Goal: Communication & Community: Connect with others

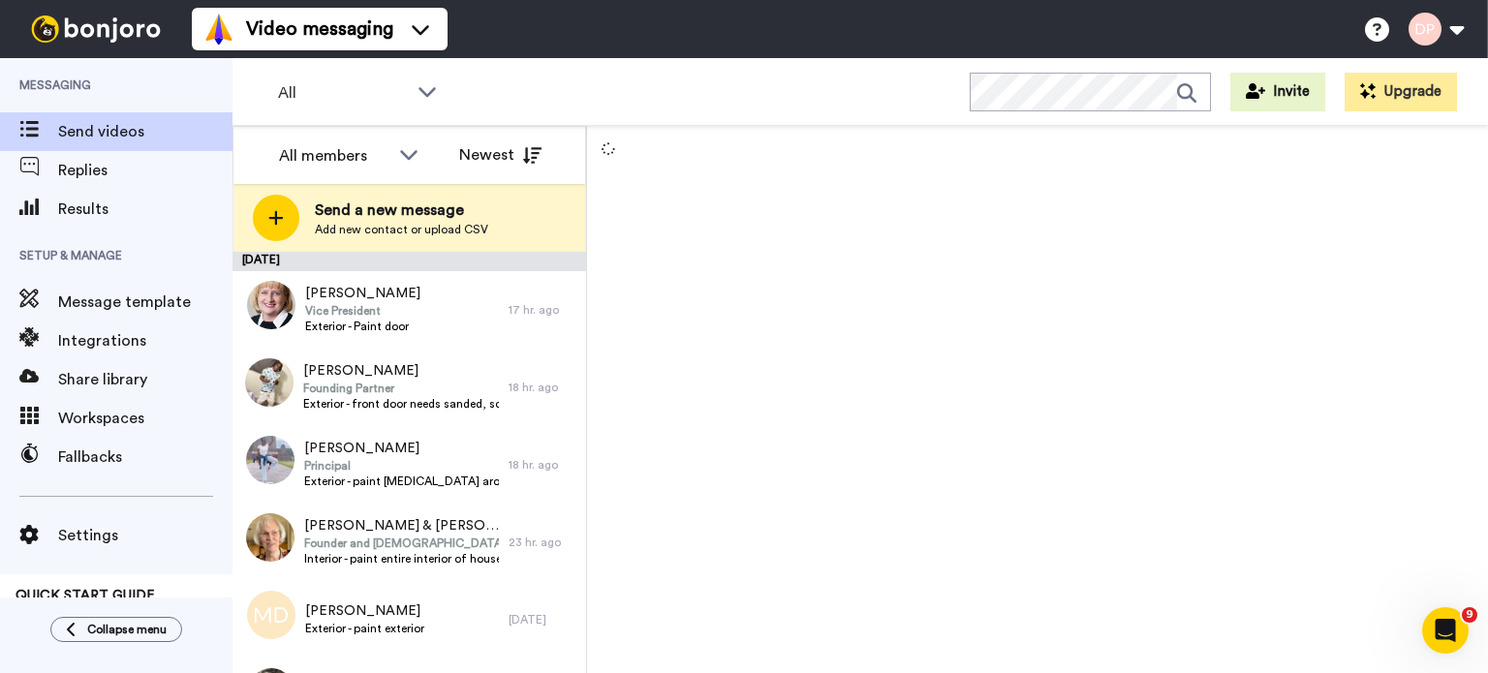
click at [364, 219] on span "Send a new message" at bounding box center [401, 210] width 173 height 23
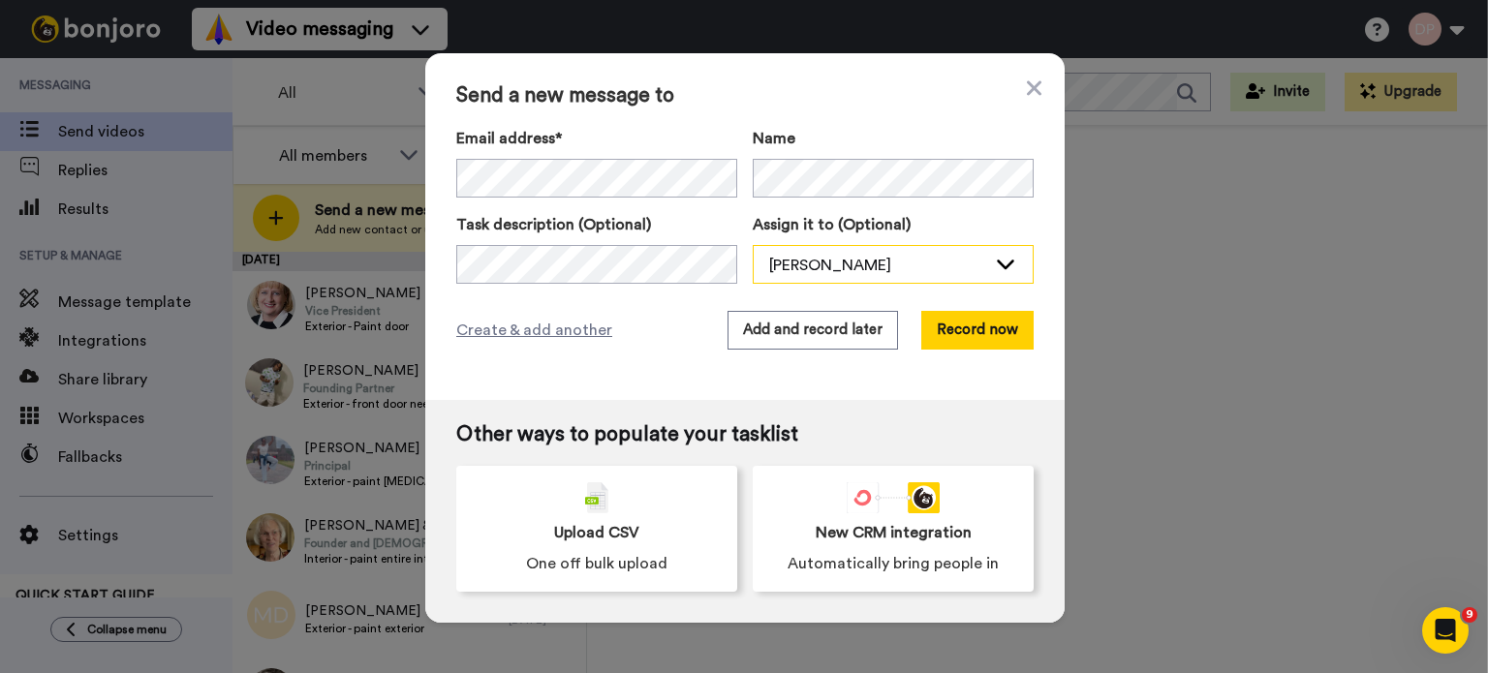
click at [877, 259] on div "[PERSON_NAME]" at bounding box center [877, 265] width 217 height 23
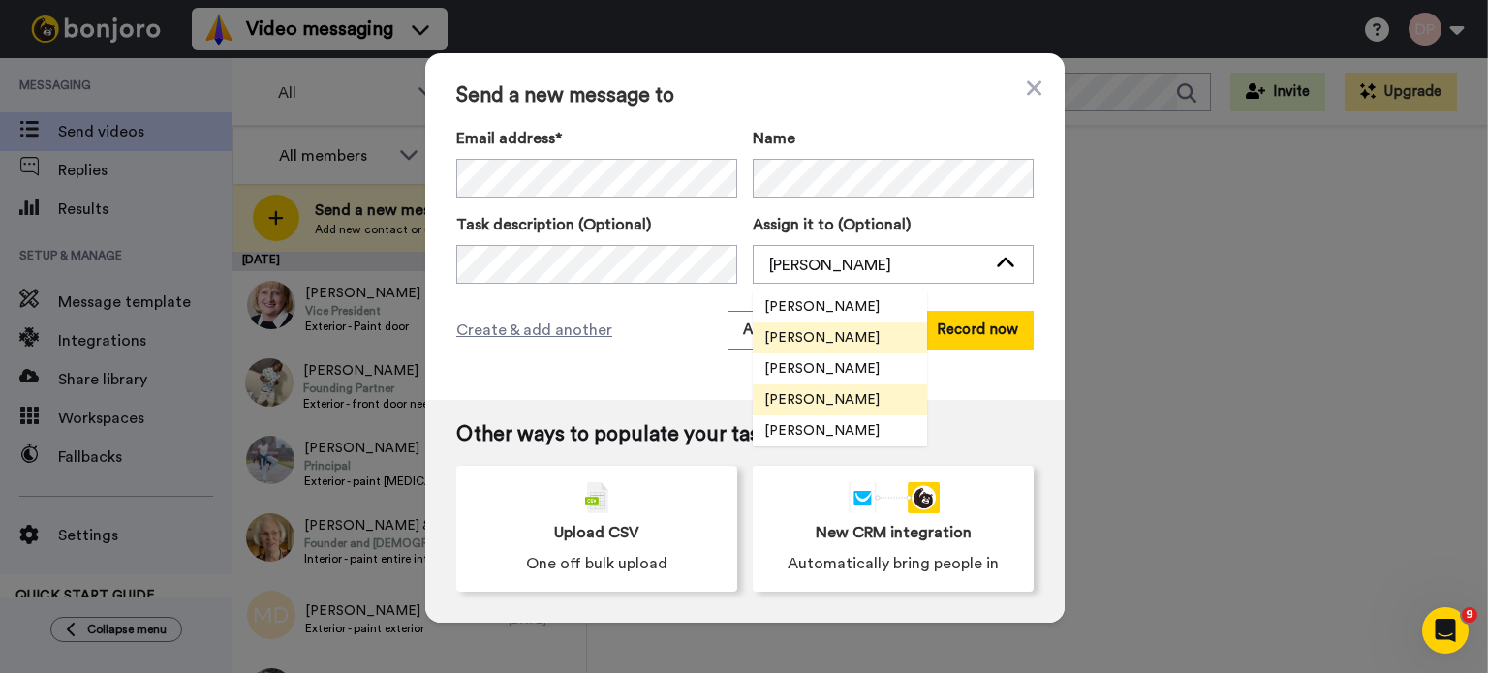
click at [846, 396] on span "[PERSON_NAME]" at bounding box center [822, 399] width 138 height 19
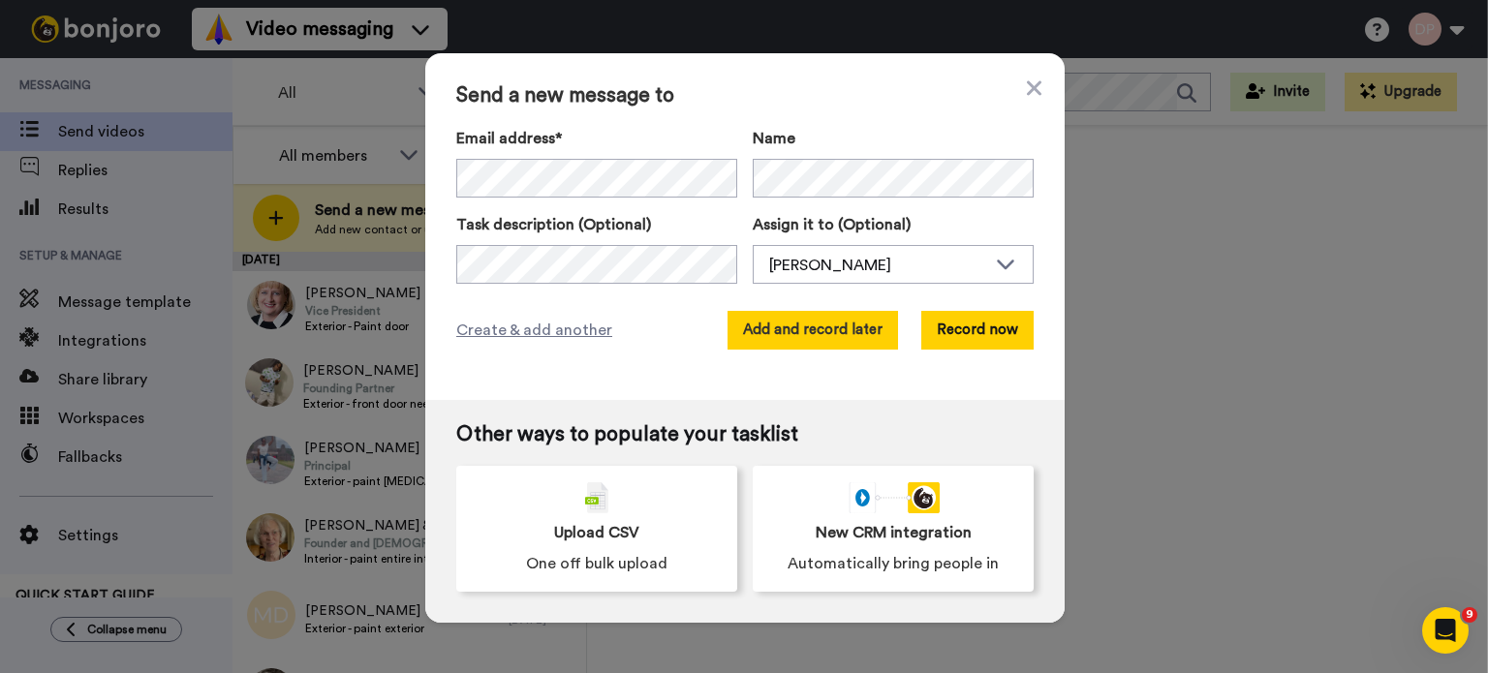
click at [781, 334] on button "Add and record later" at bounding box center [812, 330] width 170 height 39
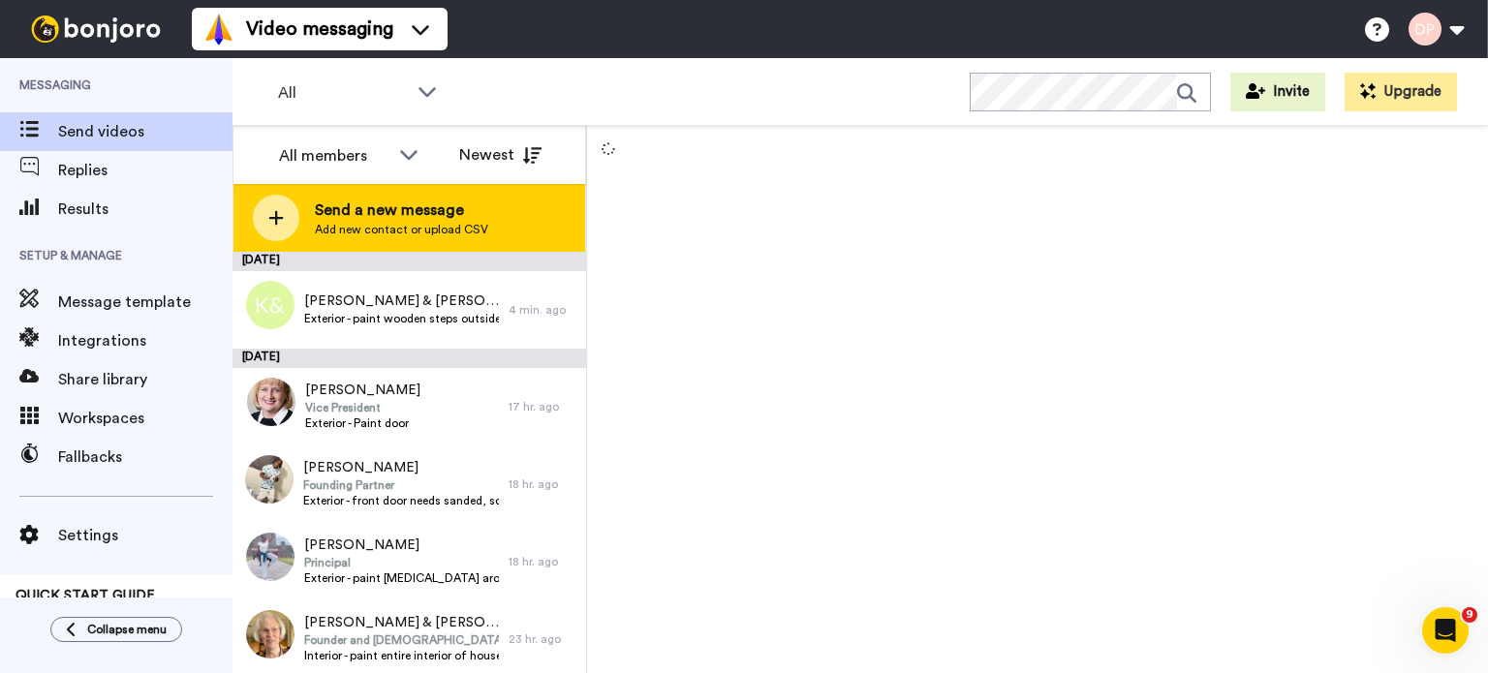
click at [426, 217] on span "Send a new message" at bounding box center [401, 210] width 173 height 23
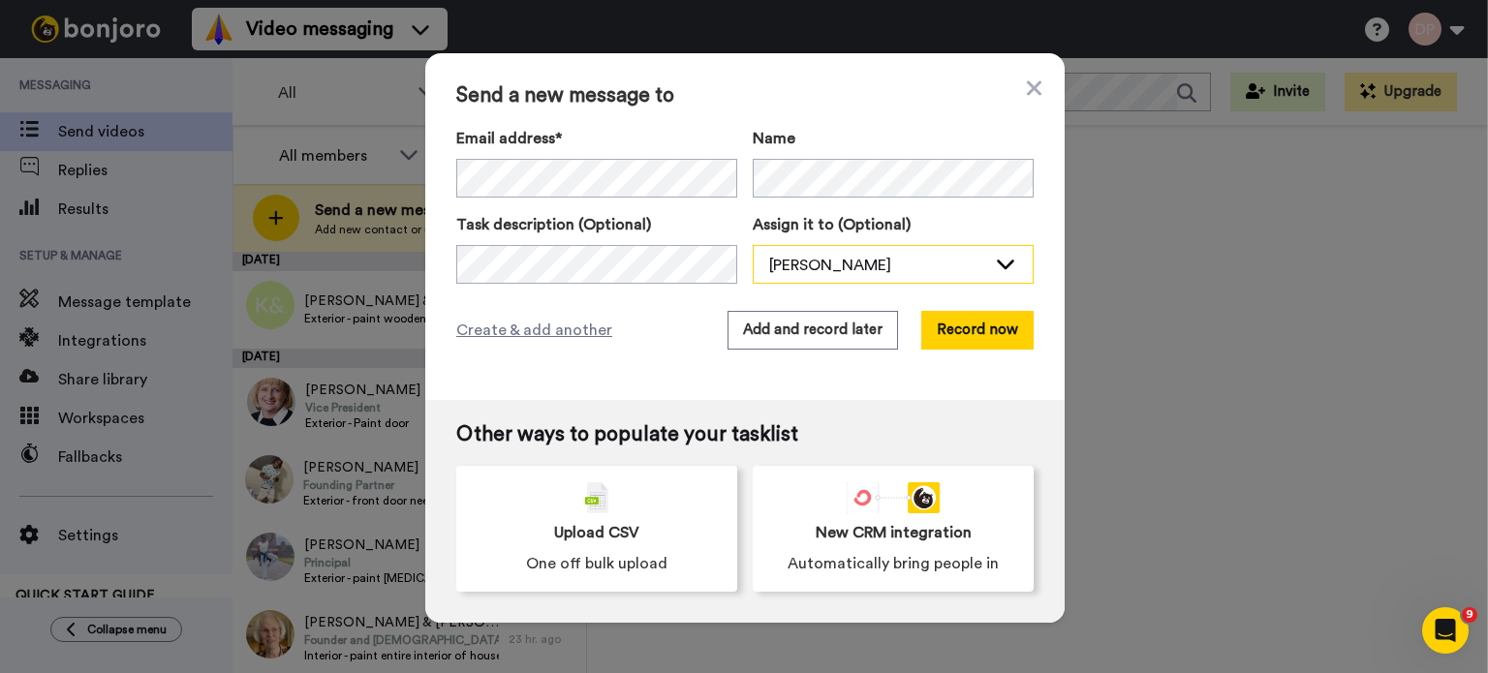
click at [876, 267] on div "[PERSON_NAME]" at bounding box center [877, 265] width 217 height 23
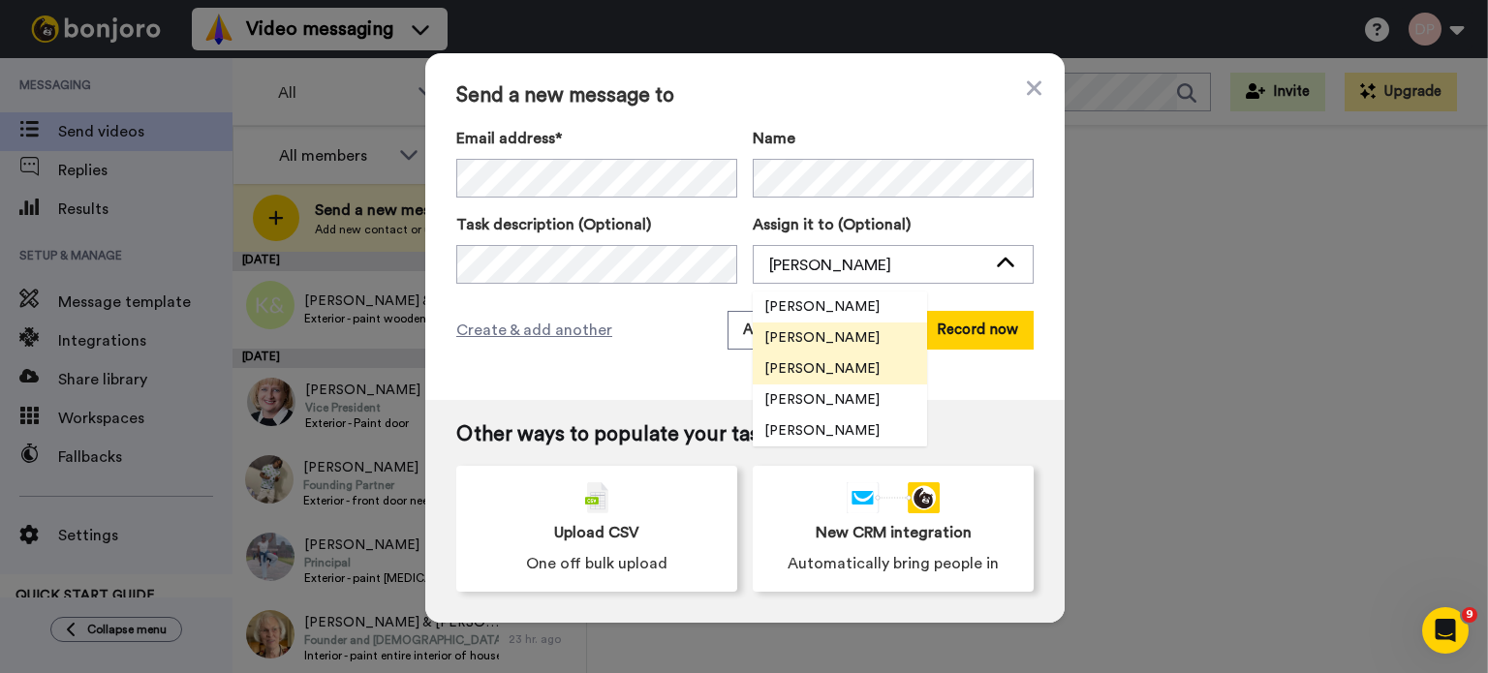
click at [827, 375] on span "[PERSON_NAME]" at bounding box center [822, 368] width 138 height 19
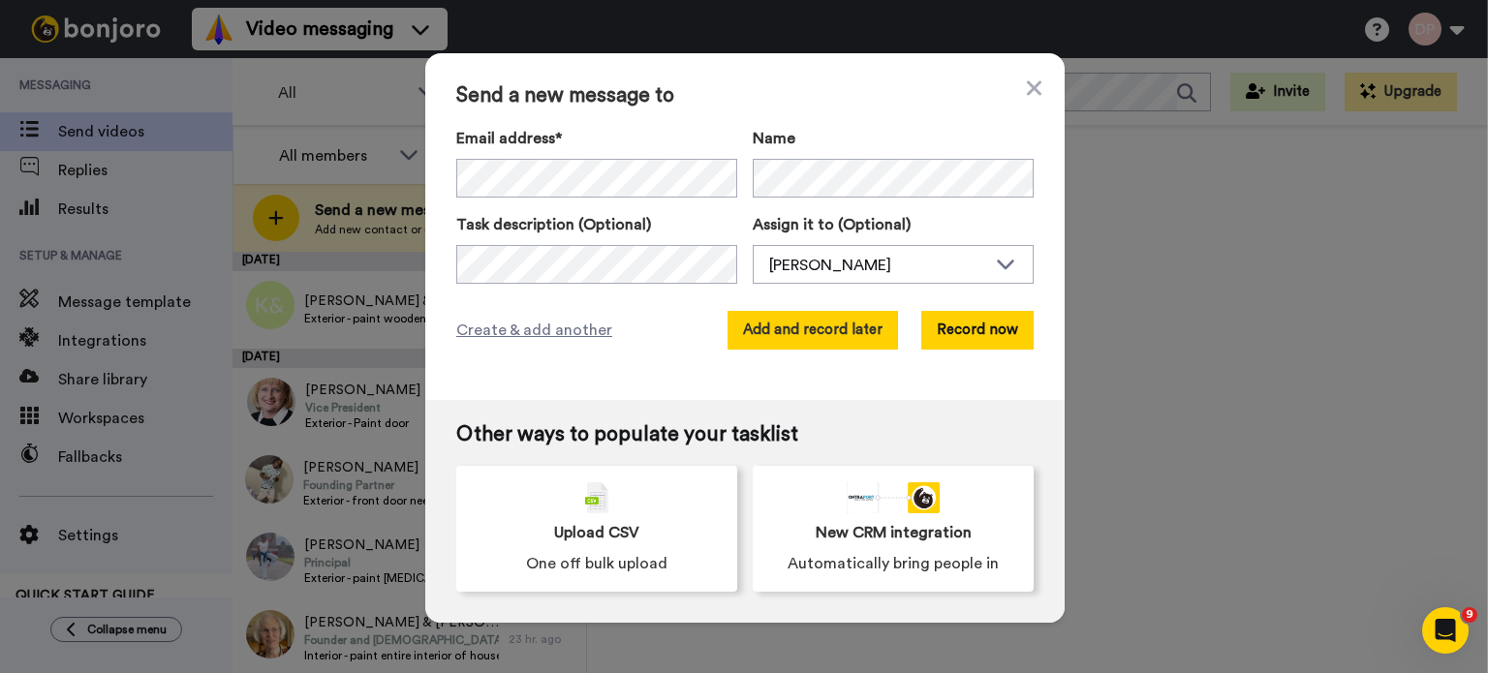
click at [814, 331] on button "Add and record later" at bounding box center [812, 330] width 170 height 39
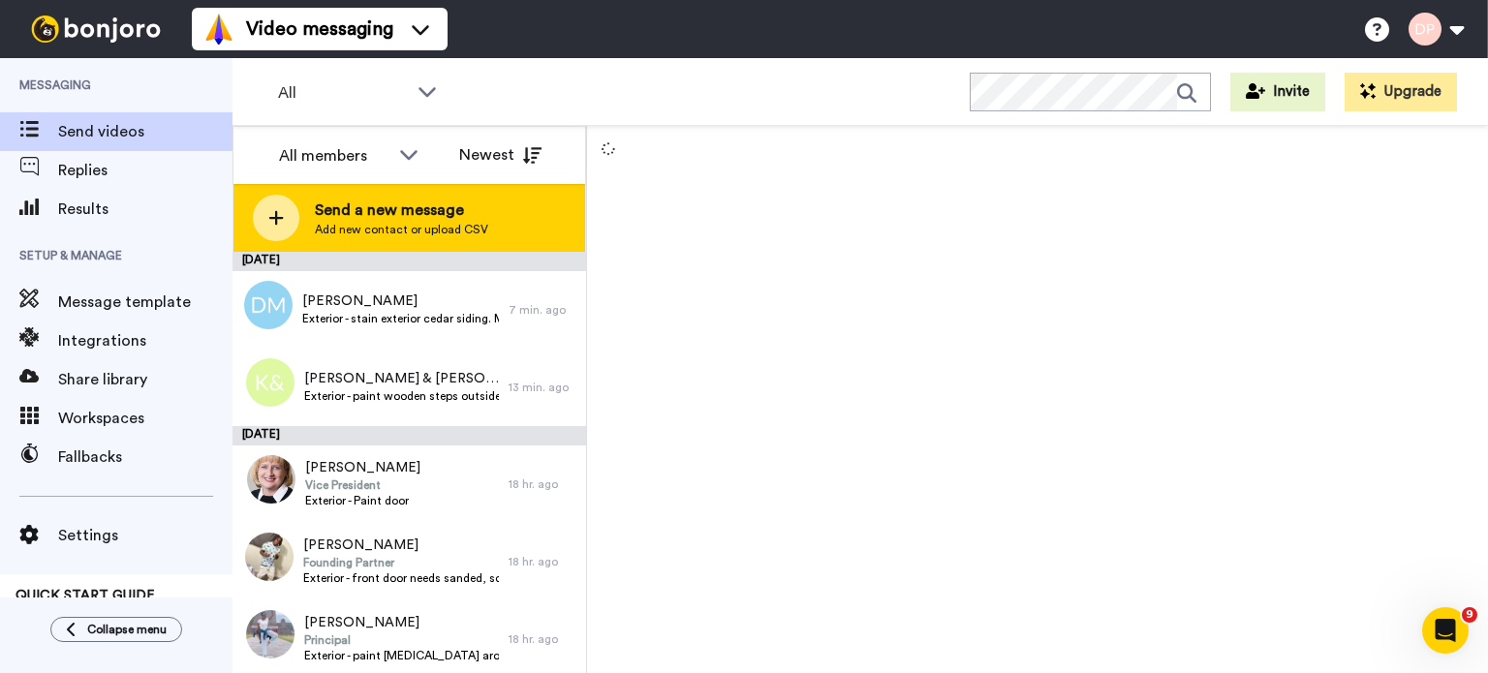
click at [415, 219] on span "Send a new message" at bounding box center [401, 210] width 173 height 23
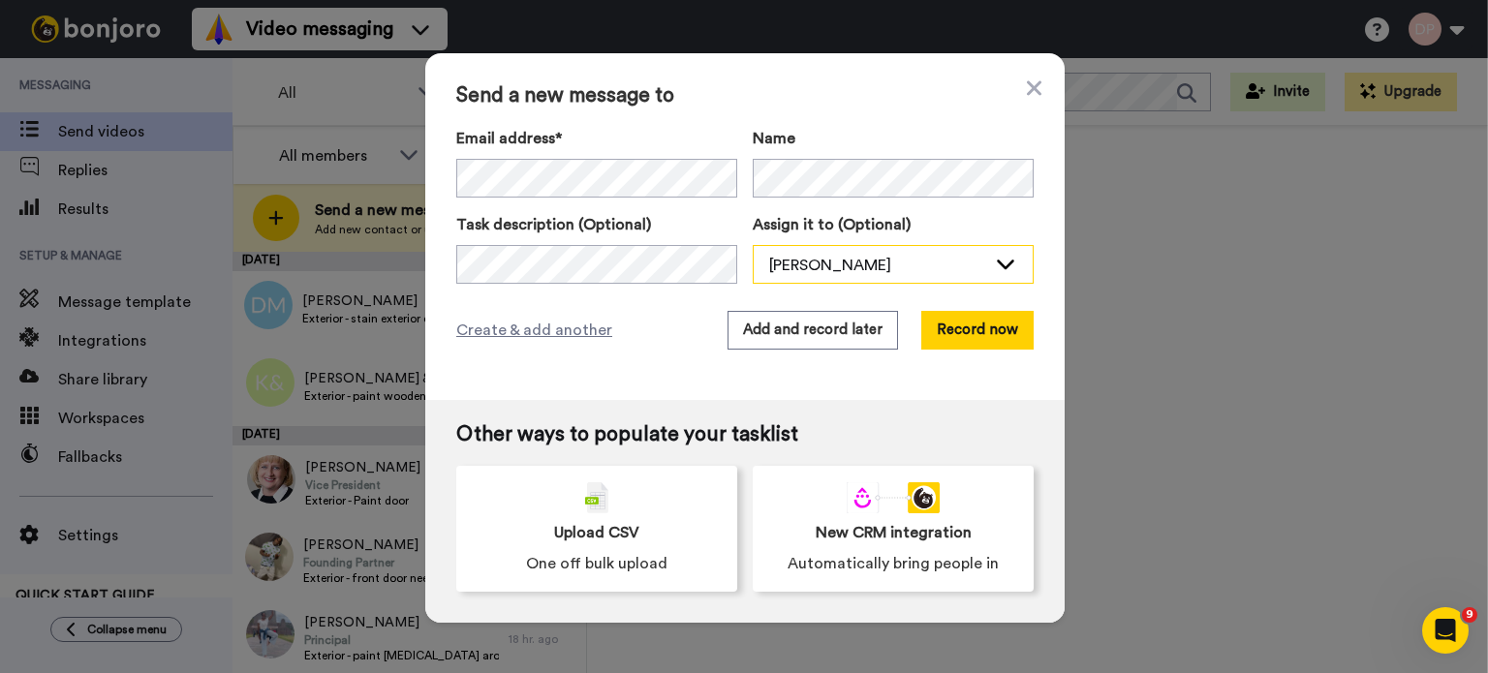
click at [797, 252] on div "[PERSON_NAME]" at bounding box center [893, 265] width 279 height 39
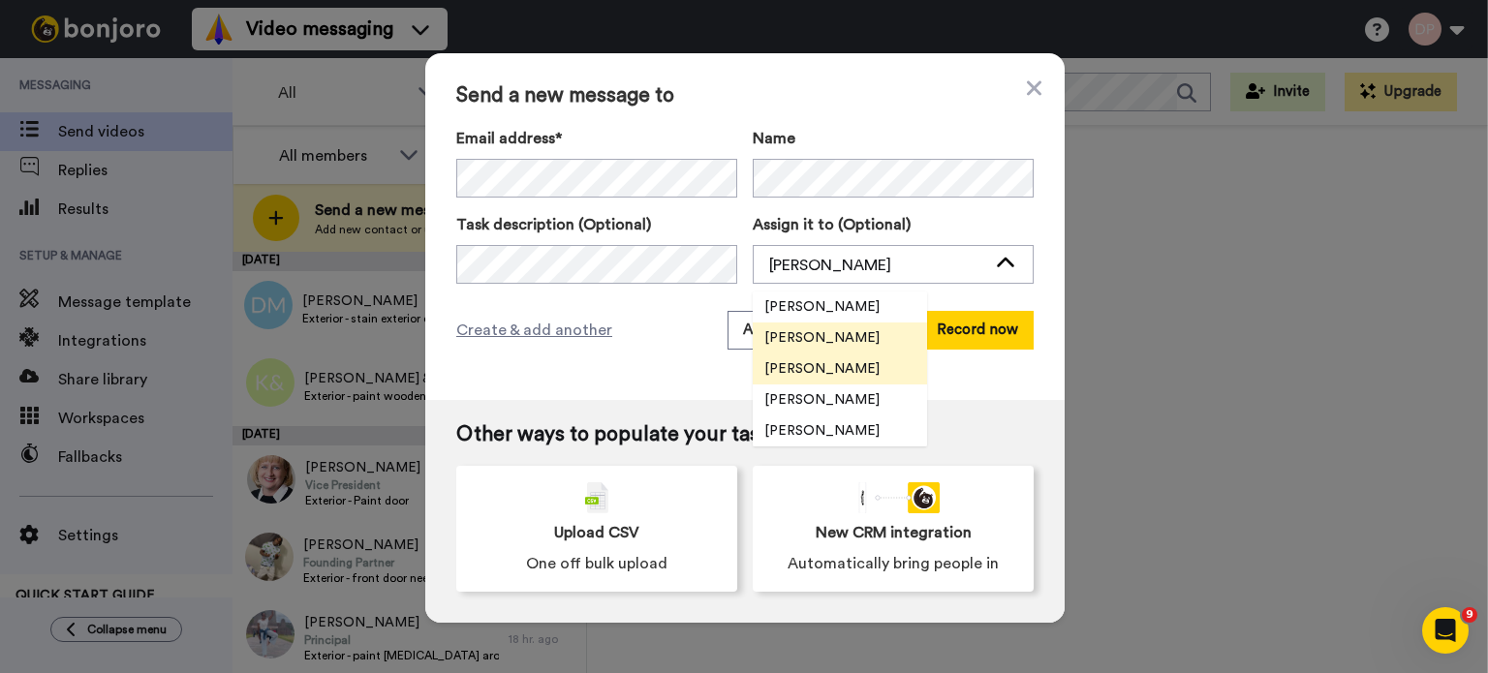
click at [814, 361] on span "[PERSON_NAME]" at bounding box center [822, 368] width 138 height 19
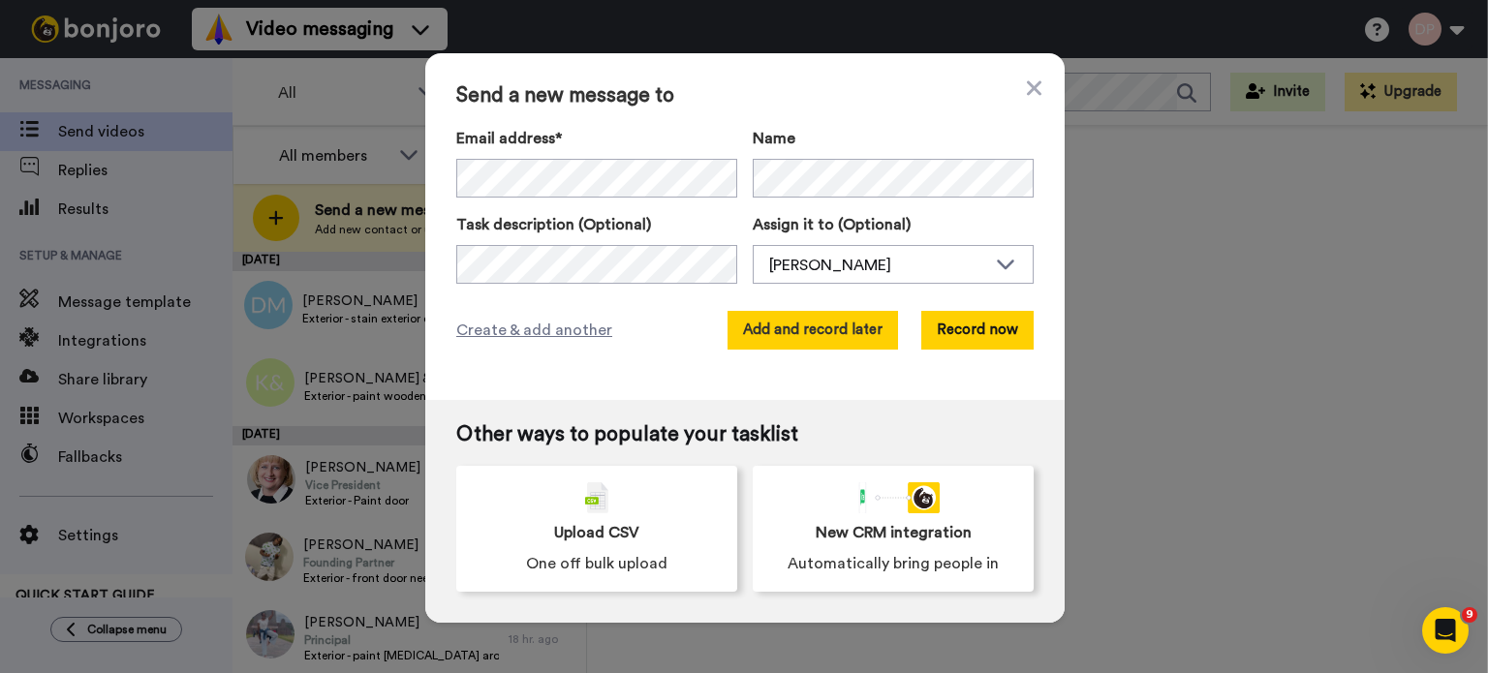
click at [795, 332] on button "Add and record later" at bounding box center [812, 330] width 170 height 39
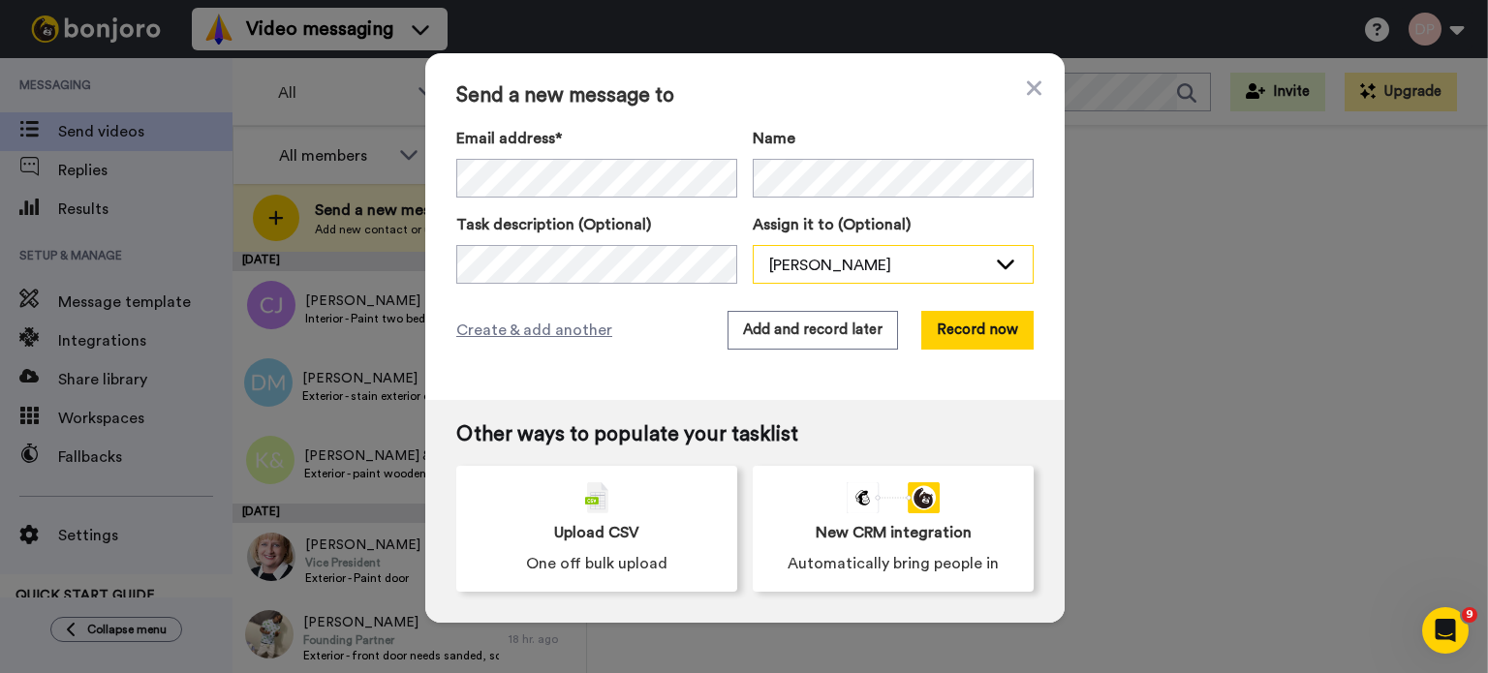
click at [825, 256] on div "[PERSON_NAME]" at bounding box center [877, 265] width 217 height 23
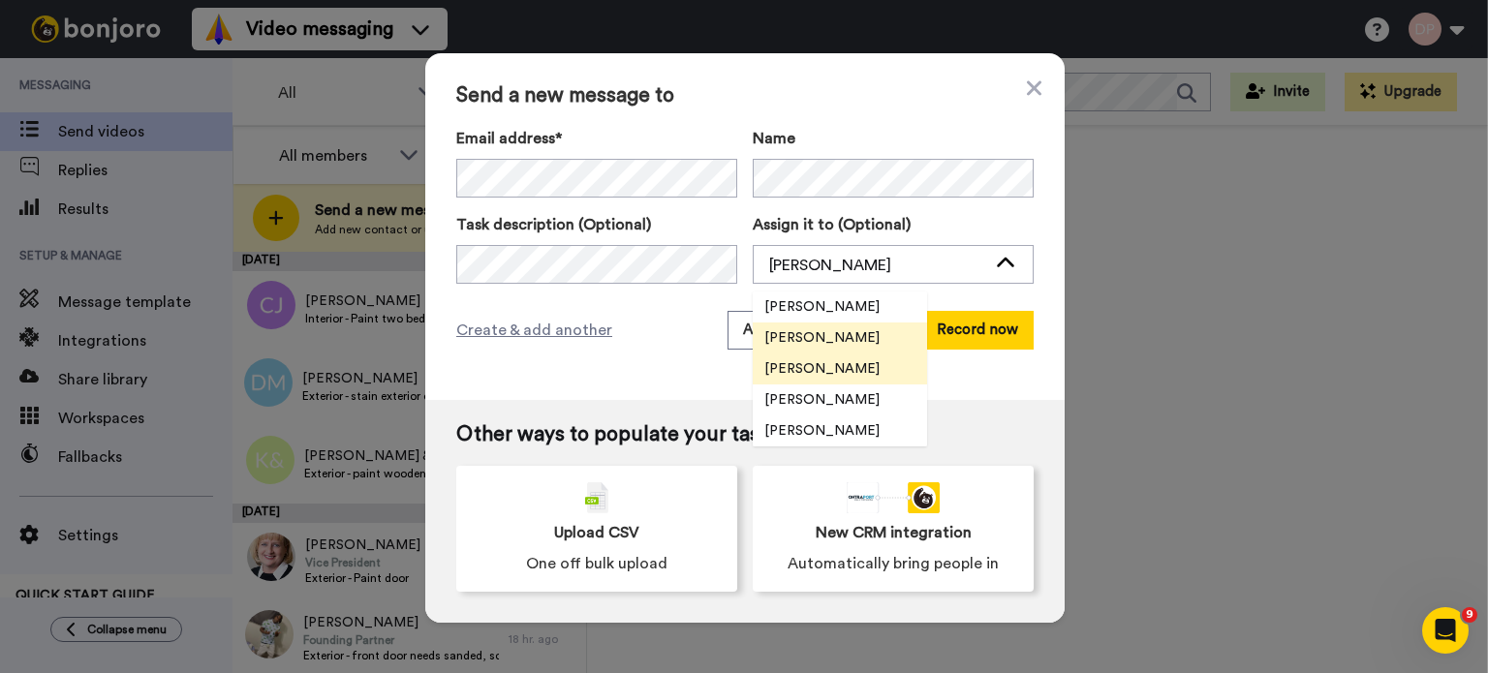
click at [823, 372] on span "[PERSON_NAME]" at bounding box center [822, 368] width 138 height 19
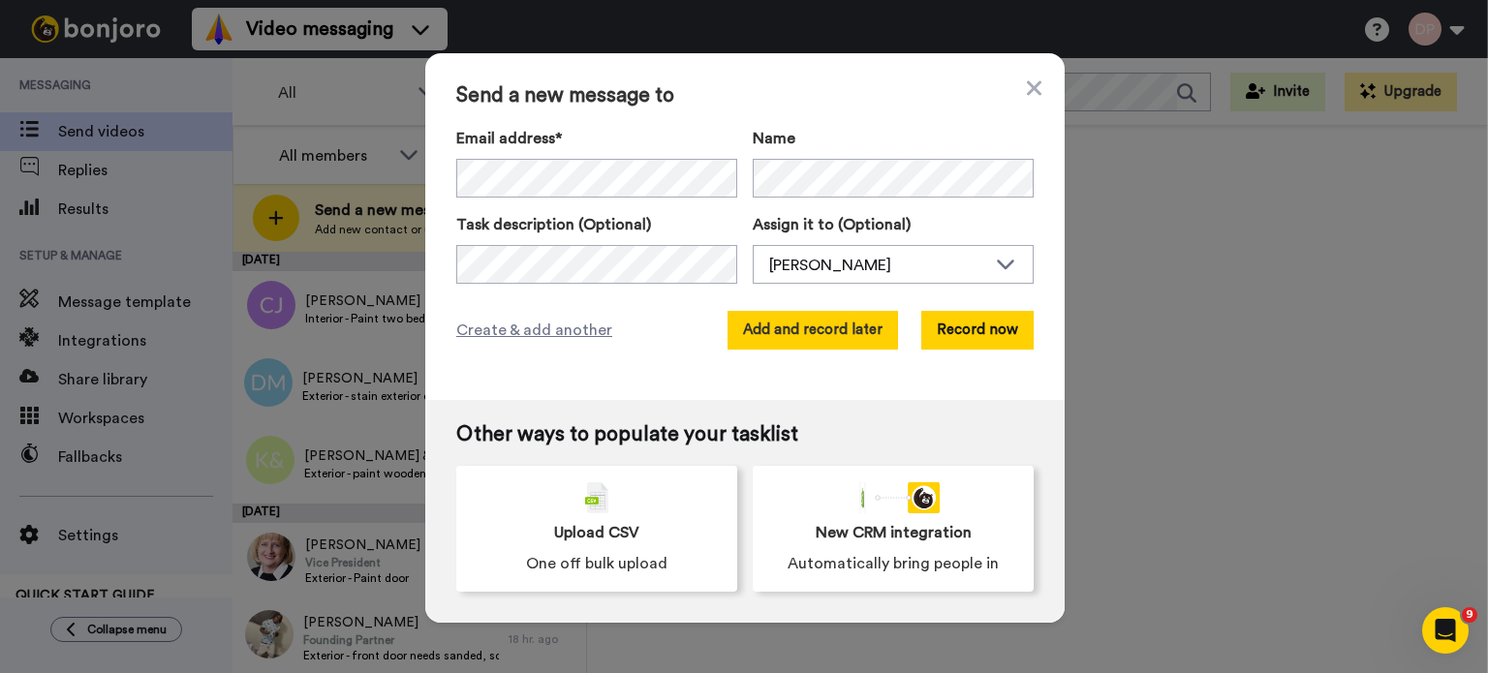
click at [788, 324] on button "Add and record later" at bounding box center [812, 330] width 170 height 39
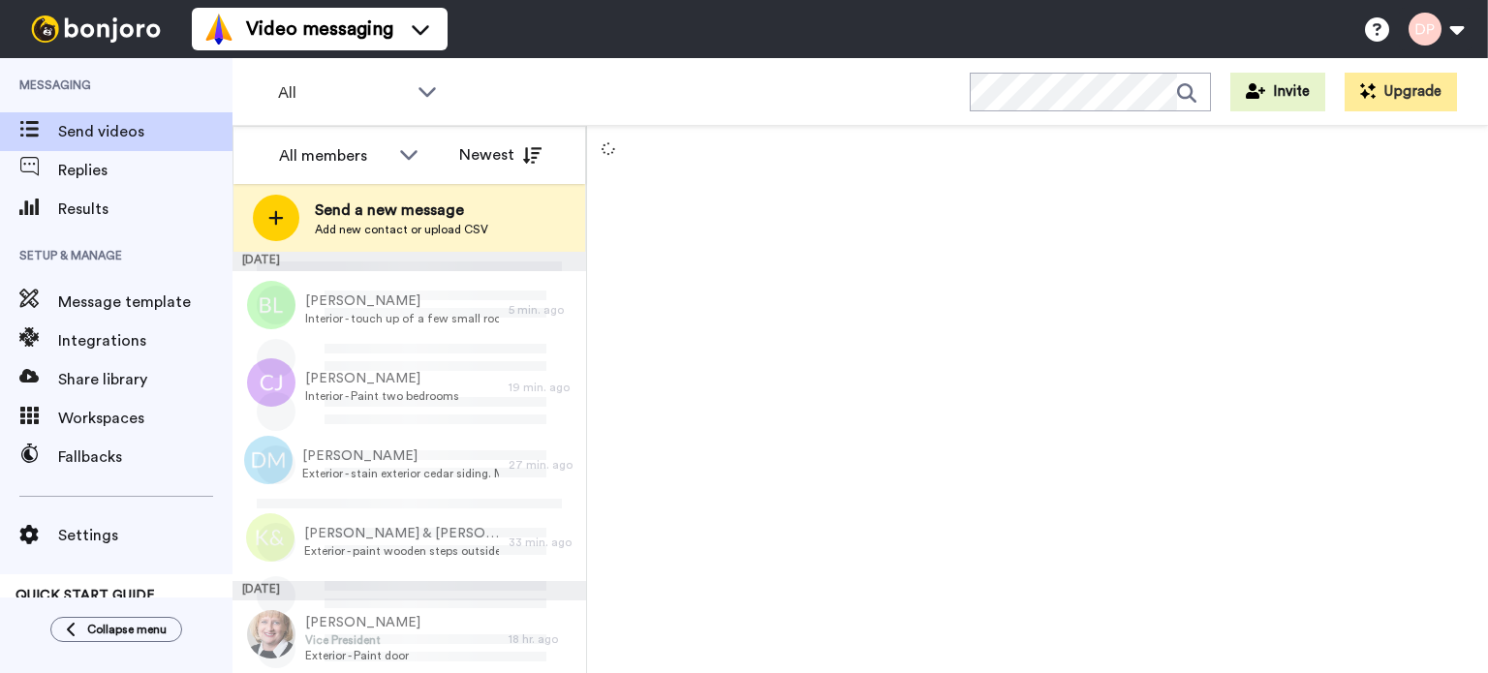
click at [391, 214] on span "Send a new message" at bounding box center [401, 210] width 173 height 23
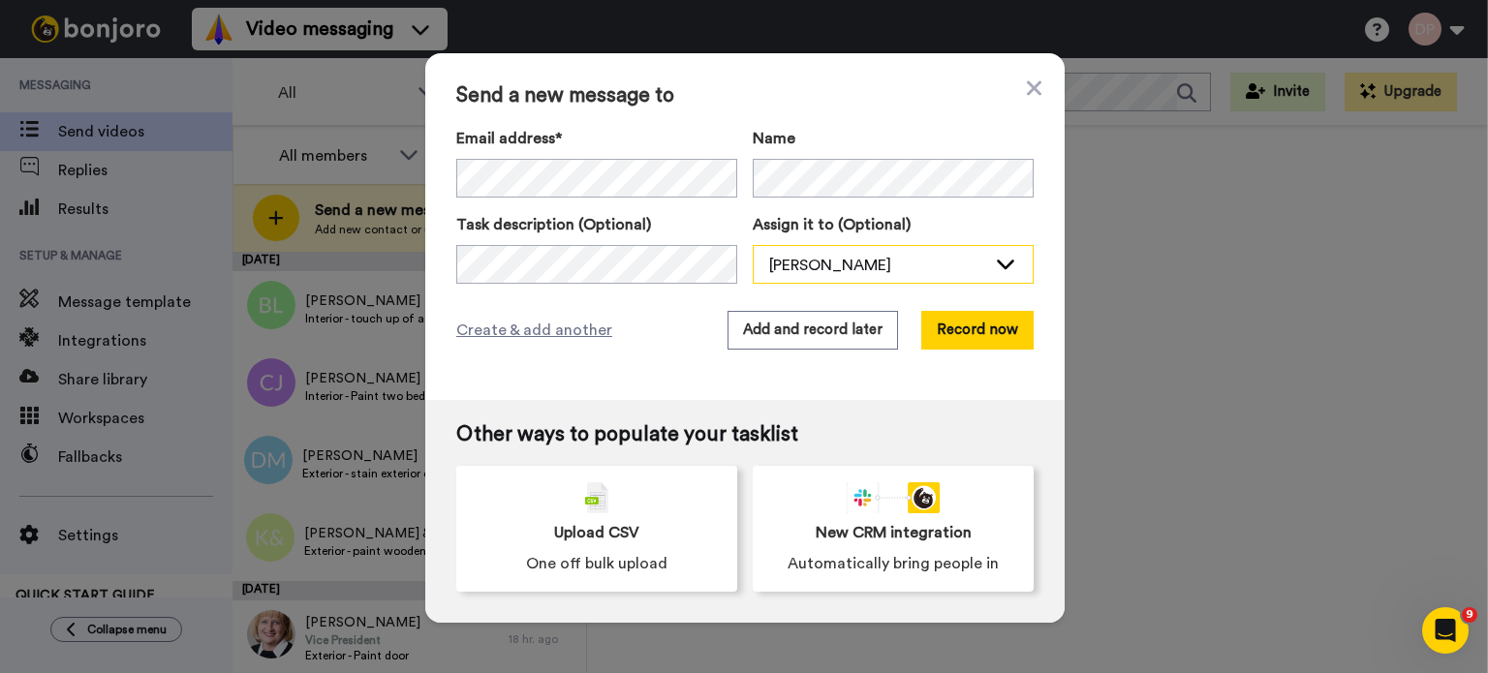
click at [833, 270] on div "[PERSON_NAME]" at bounding box center [877, 265] width 217 height 23
